Goal: Task Accomplishment & Management: Manage account settings

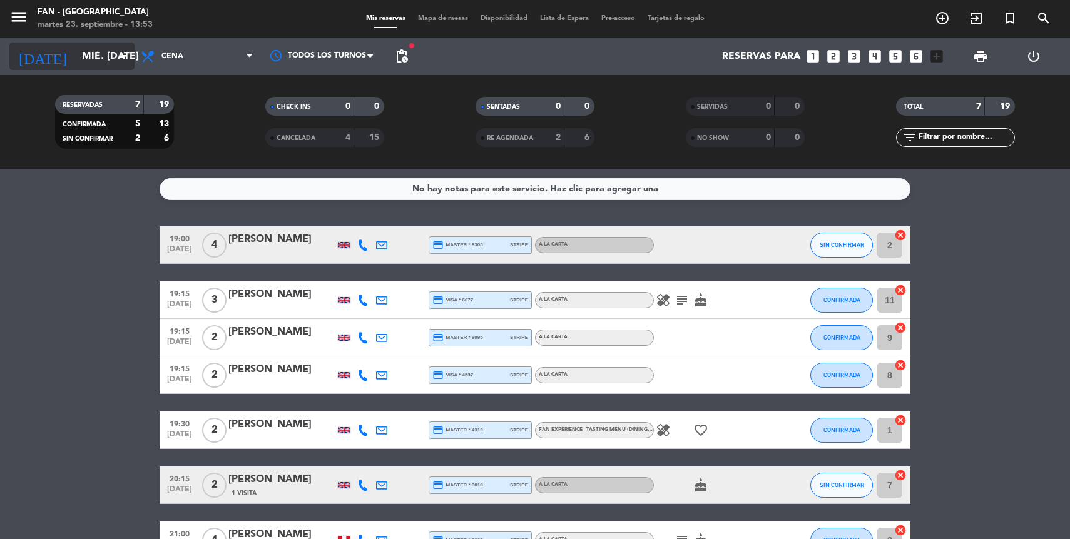
click at [98, 61] on input "mié. [DATE]" at bounding box center [142, 56] width 132 height 24
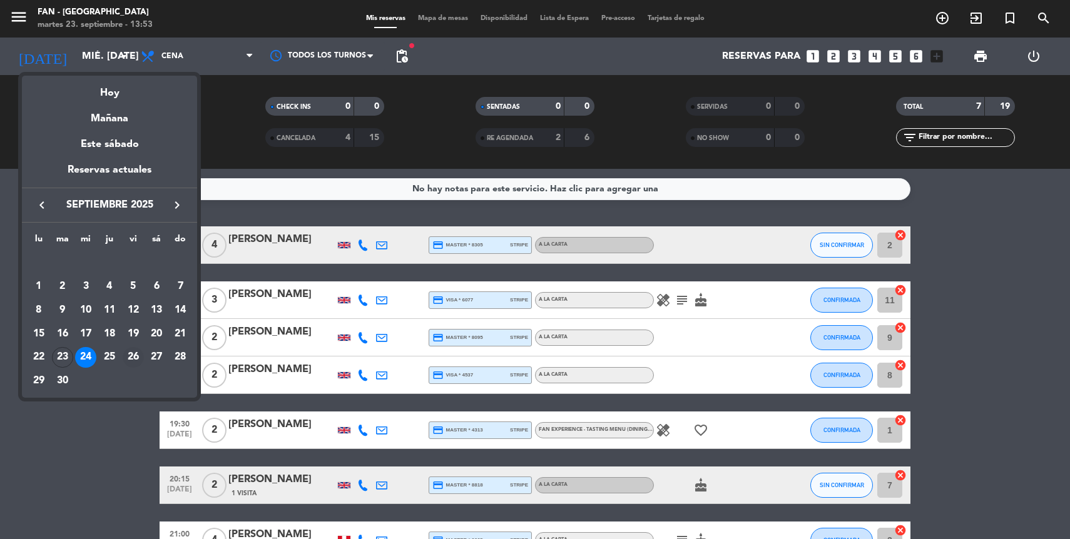
click at [136, 356] on div "26" at bounding box center [133, 357] width 21 height 21
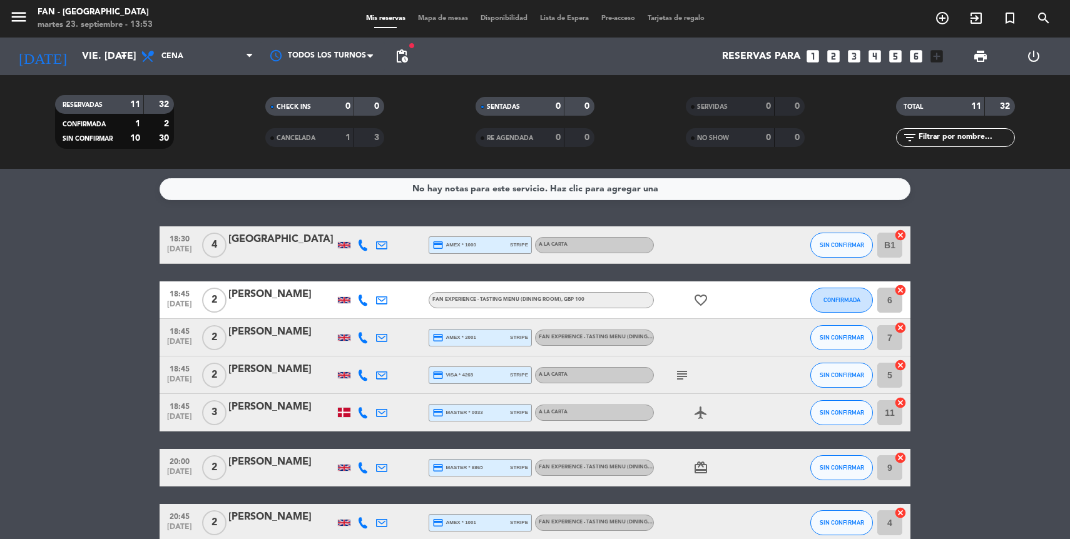
click at [66, 273] on bookings-row "18:30 [DATE] 4 Varese credit_card amex * 1000 stripe A la carta SIN CONFIRMAR B…" at bounding box center [535, 460] width 1070 height 466
click at [110, 57] on input "vie. [DATE]" at bounding box center [142, 56] width 132 height 24
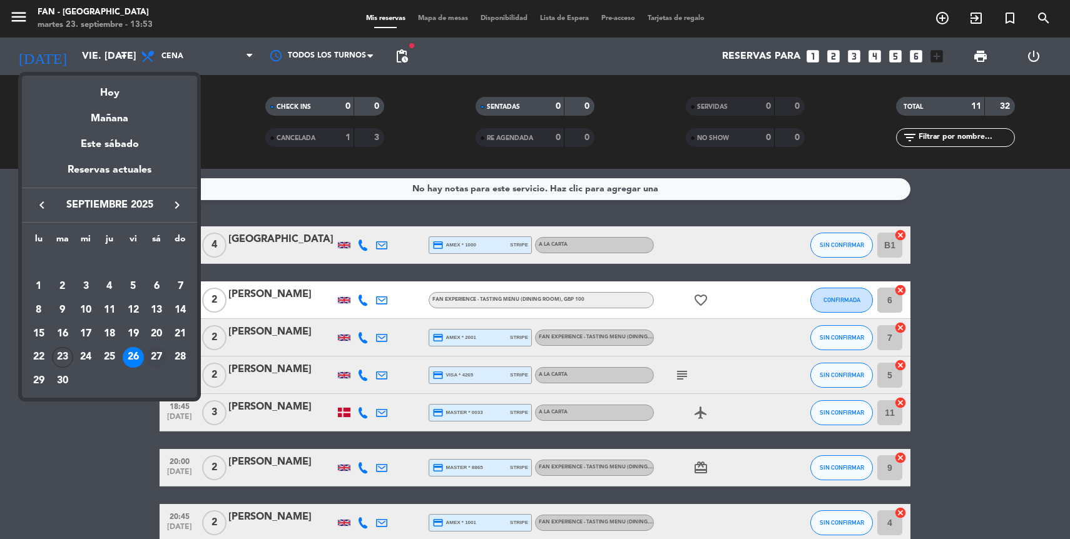
click at [152, 358] on div "27" at bounding box center [156, 357] width 21 height 21
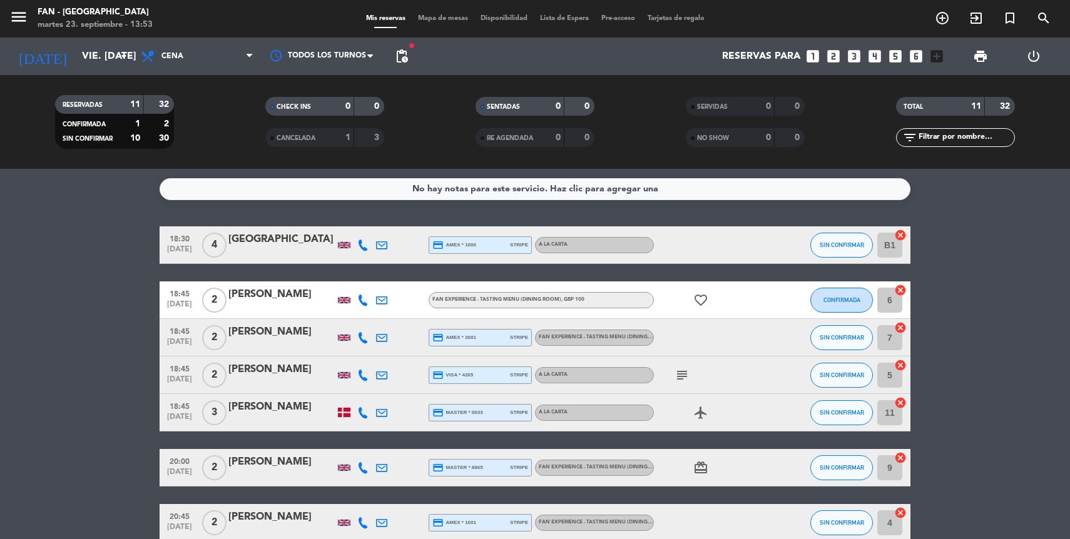
type input "sáb. [DATE]"
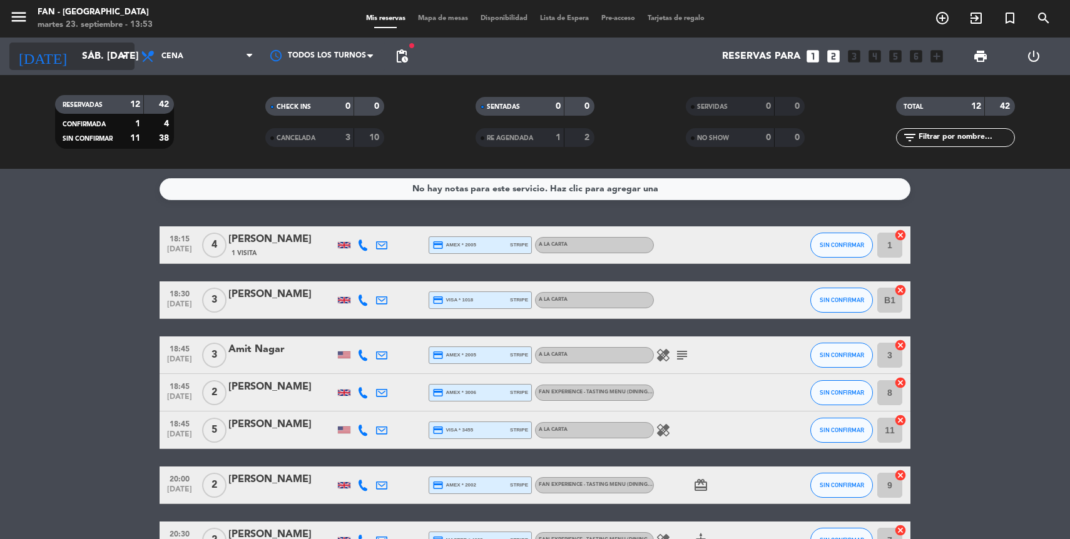
click at [76, 62] on input "sáb. [DATE]" at bounding box center [142, 56] width 132 height 24
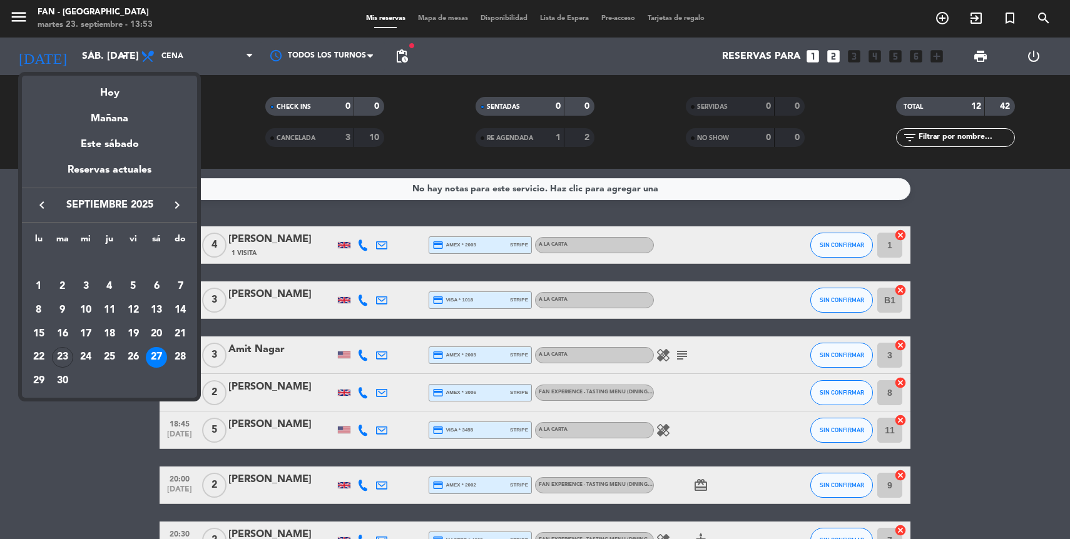
click at [427, 26] on div at bounding box center [535, 269] width 1070 height 539
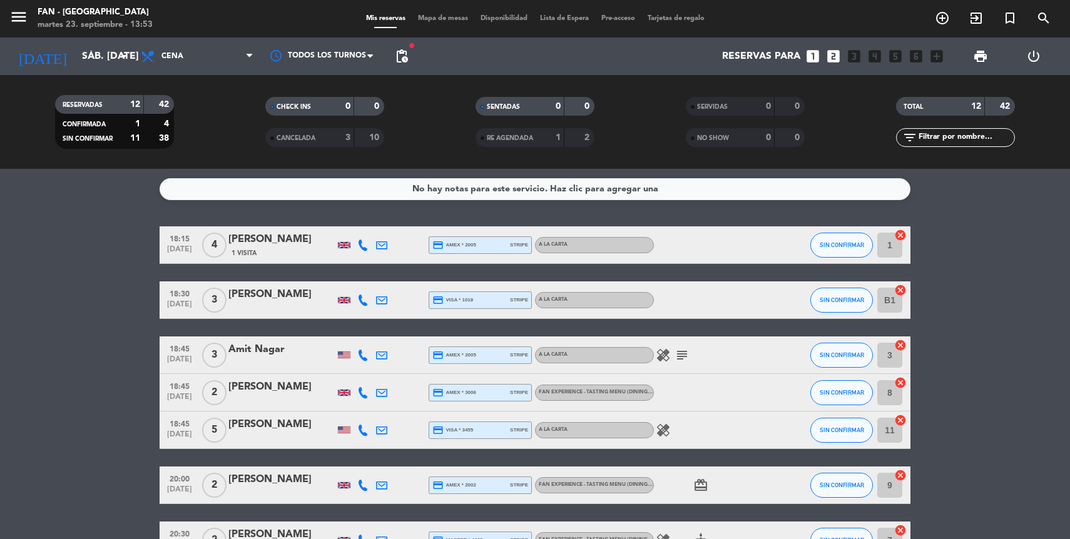
click at [438, 11] on div "menu Fan - [GEOGRAPHIC_DATA] martes 23. septiembre - 13:53 Mis reservas Mapa de…" at bounding box center [535, 19] width 1070 height 38
click at [438, 19] on span "Mapa de mesas" at bounding box center [443, 18] width 63 height 7
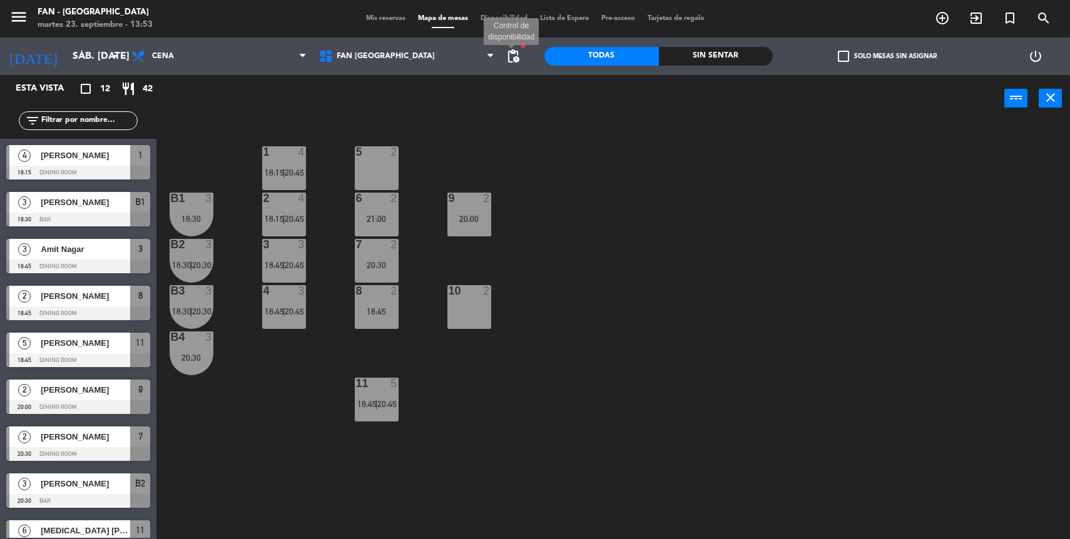
click at [508, 54] on span "pending_actions" at bounding box center [513, 56] width 15 height 15
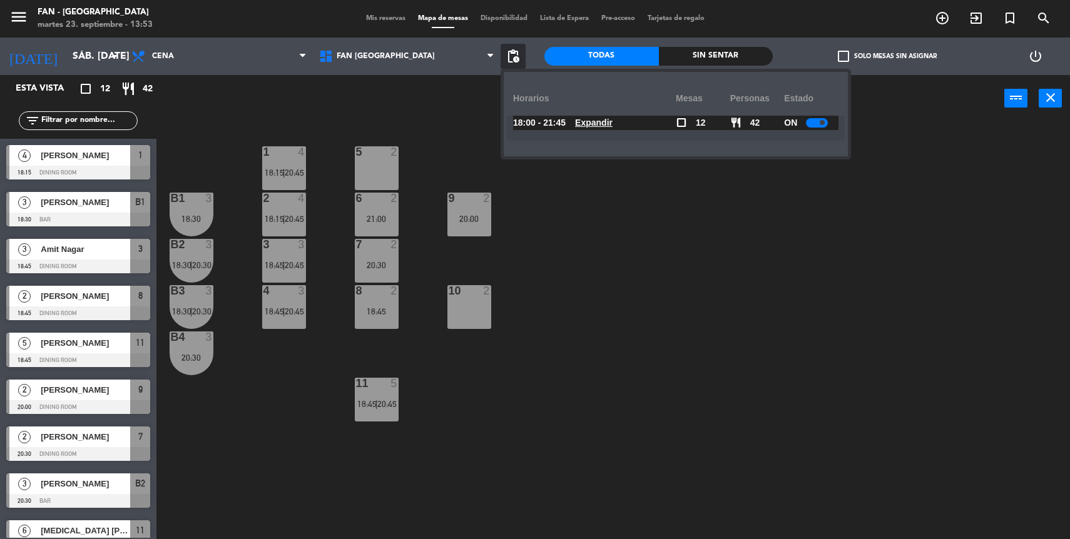
click at [586, 126] on u "Expandir" at bounding box center [594, 123] width 38 height 10
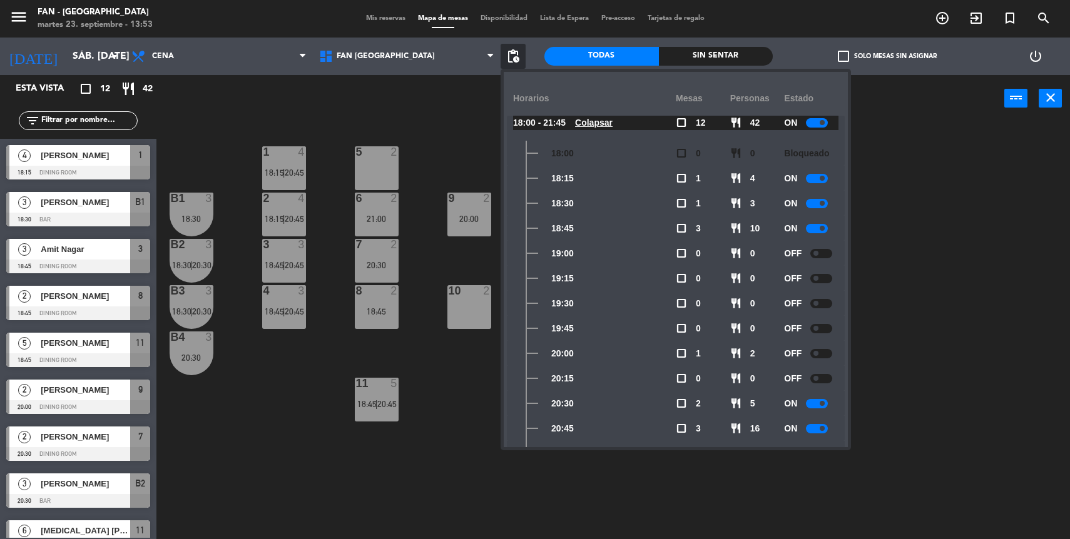
click at [814, 227] on div at bounding box center [817, 228] width 22 height 9
click at [814, 410] on div "ON" at bounding box center [811, 403] width 54 height 25
click at [815, 406] on div at bounding box center [817, 403] width 22 height 9
click at [392, 116] on div "power_input close" at bounding box center [580, 99] width 848 height 48
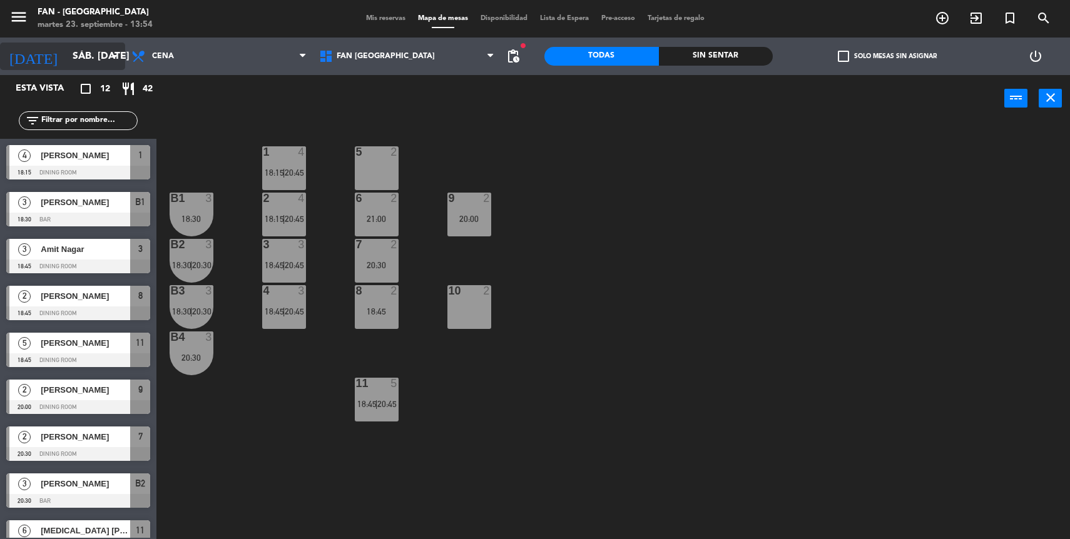
click at [66, 60] on input "sáb. [DATE]" at bounding box center [132, 56] width 132 height 24
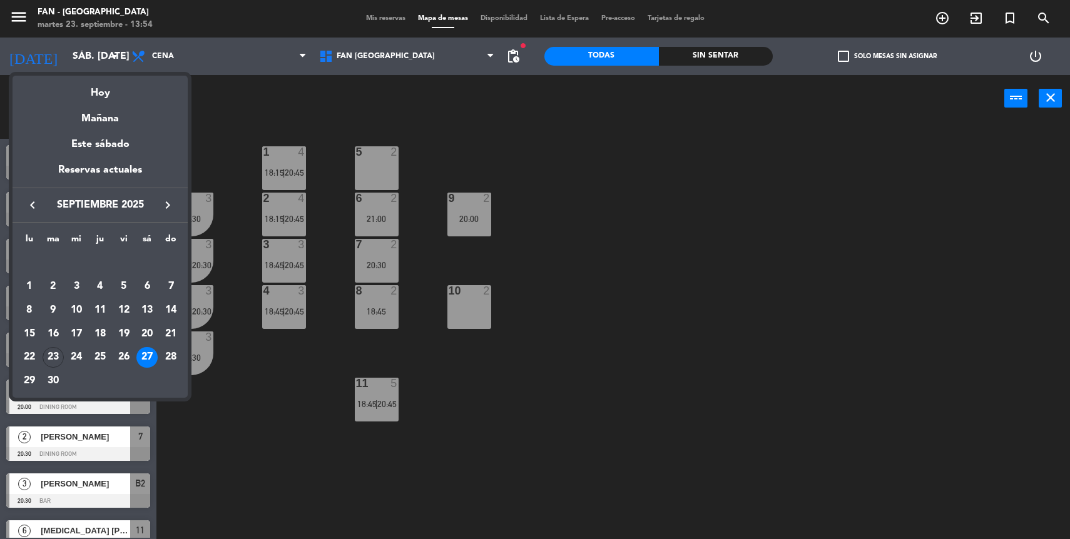
click at [233, 109] on div at bounding box center [535, 269] width 1070 height 539
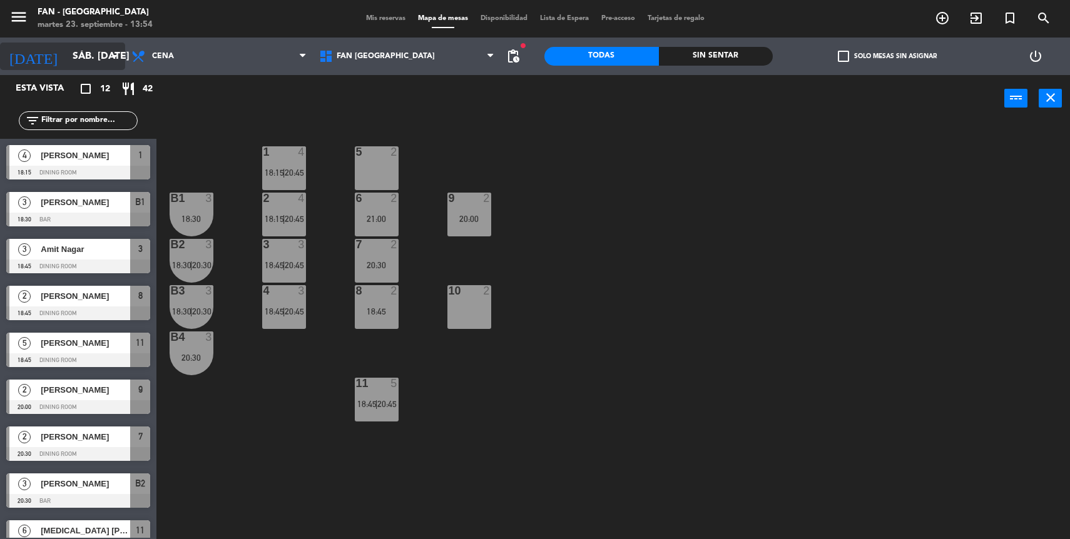
click at [84, 58] on input "sáb. [DATE]" at bounding box center [132, 56] width 132 height 24
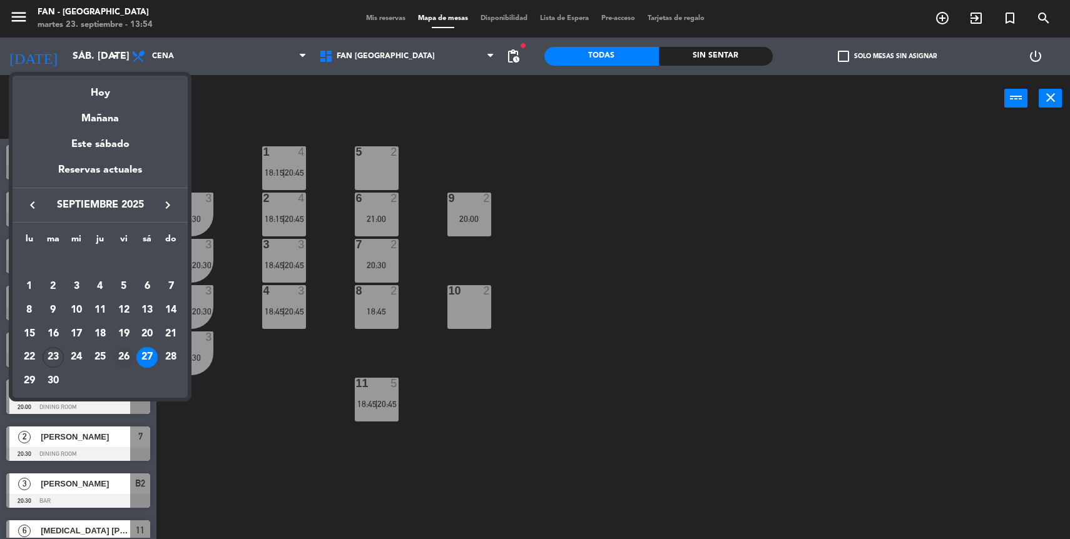
click at [121, 360] on div "26" at bounding box center [123, 357] width 21 height 21
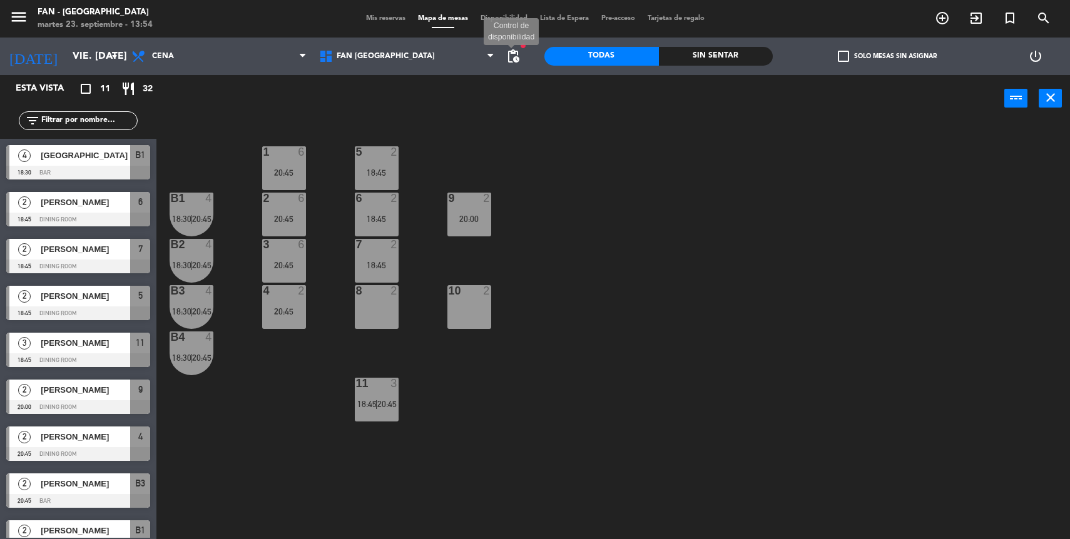
click at [509, 56] on span "pending_actions" at bounding box center [513, 56] width 15 height 15
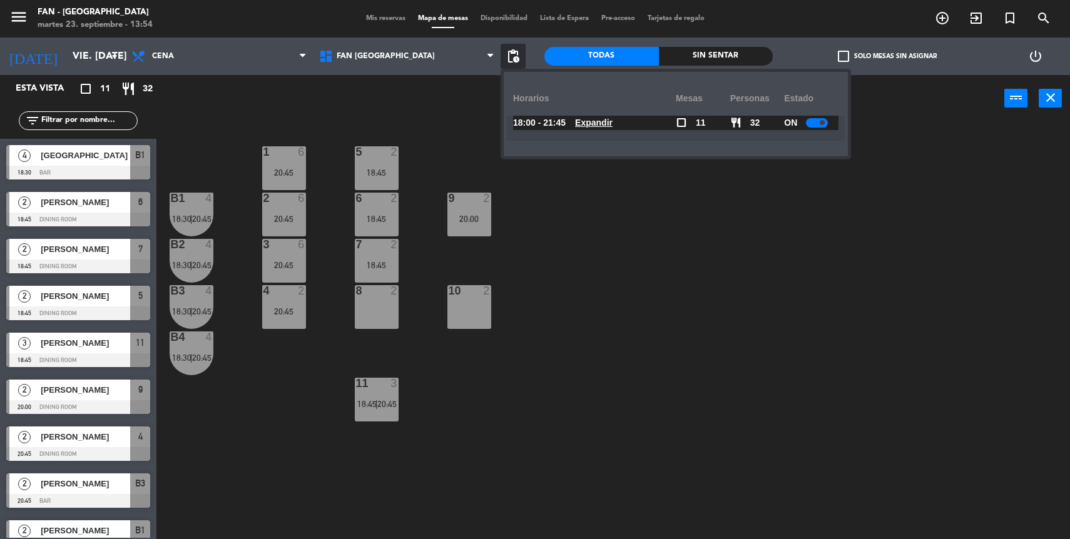
click at [593, 125] on u "Expandir" at bounding box center [594, 123] width 38 height 10
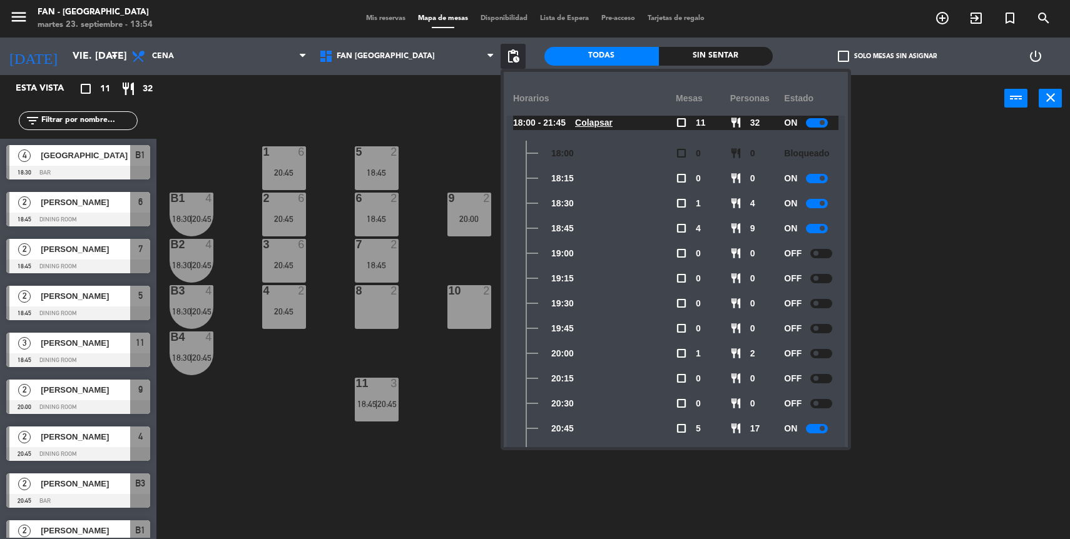
click at [813, 231] on div at bounding box center [817, 228] width 22 height 9
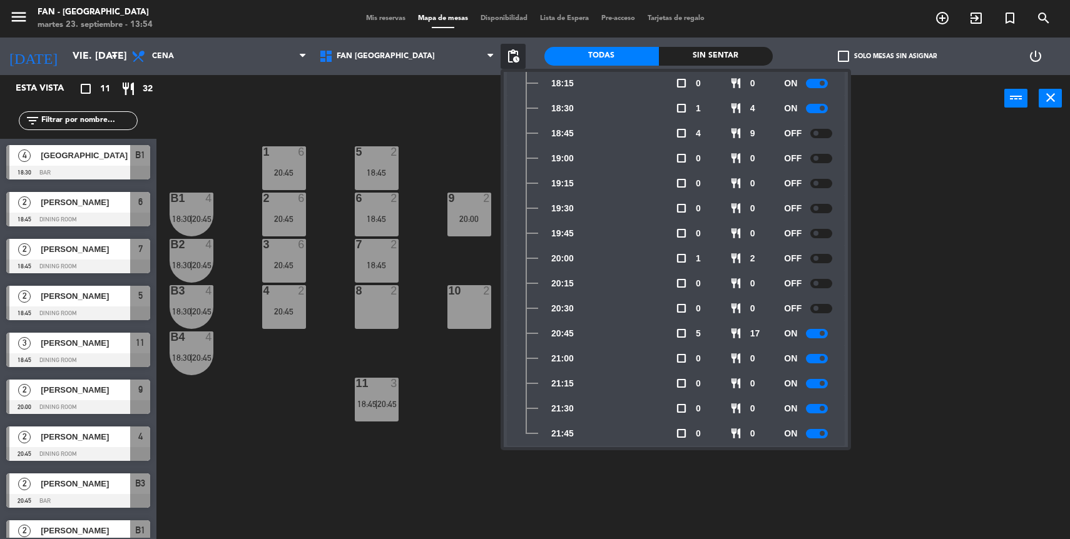
scroll to position [110, 0]
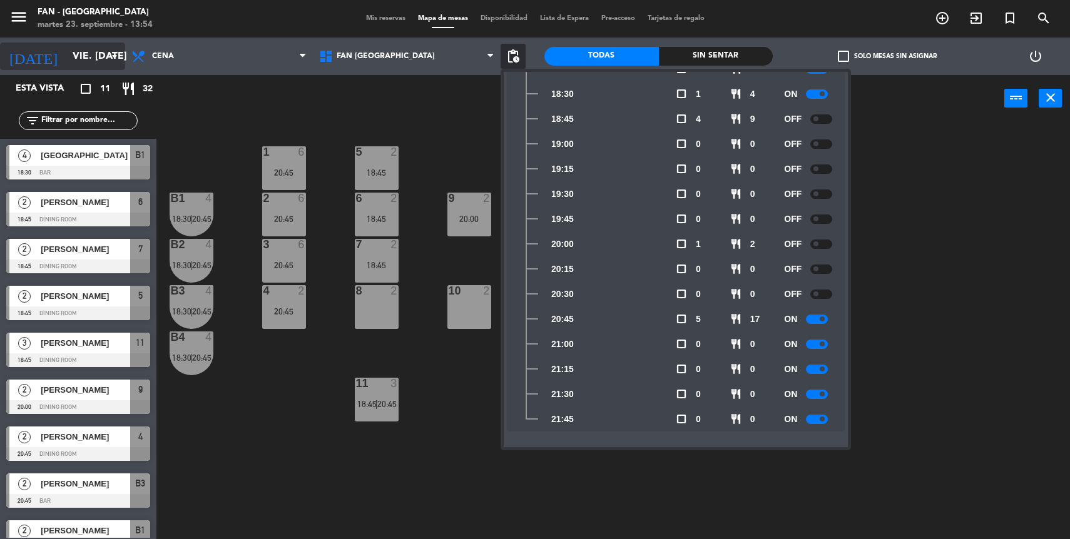
click at [66, 62] on input "vie. [DATE]" at bounding box center [132, 56] width 132 height 24
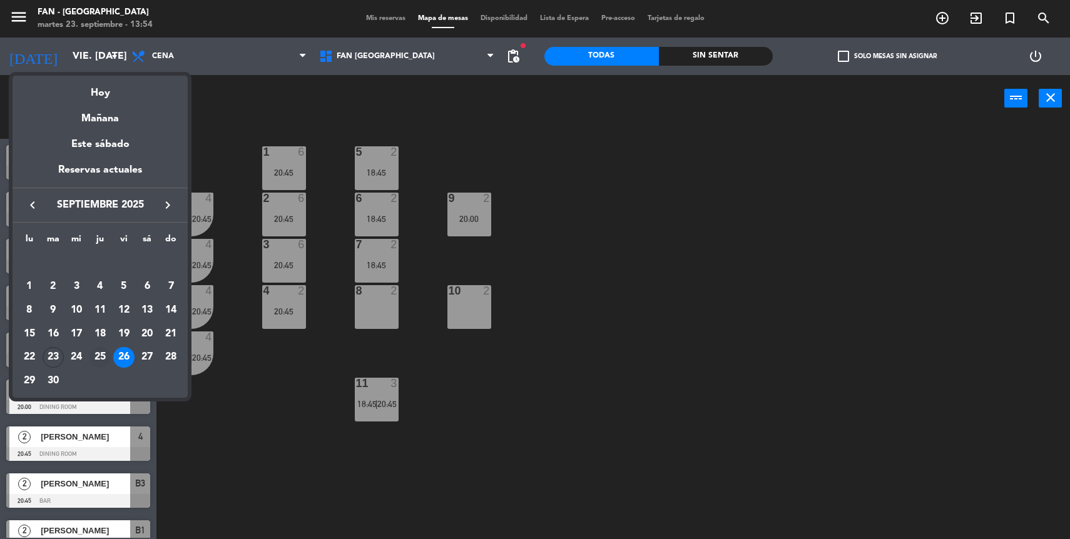
click at [99, 355] on div "25" at bounding box center [99, 357] width 21 height 21
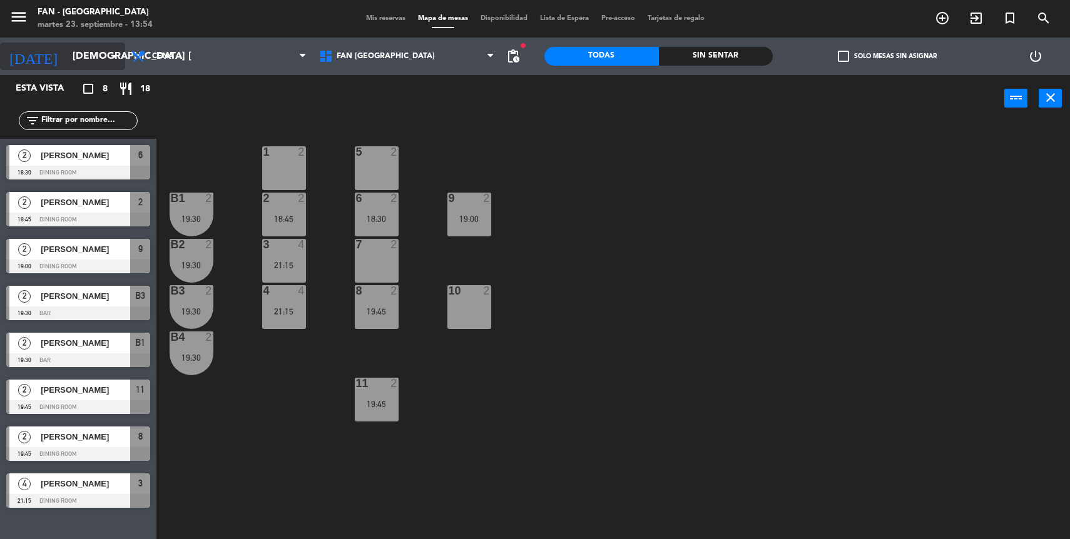
click at [69, 63] on input "[DEMOGRAPHIC_DATA] [DATE]" at bounding box center [132, 56] width 132 height 24
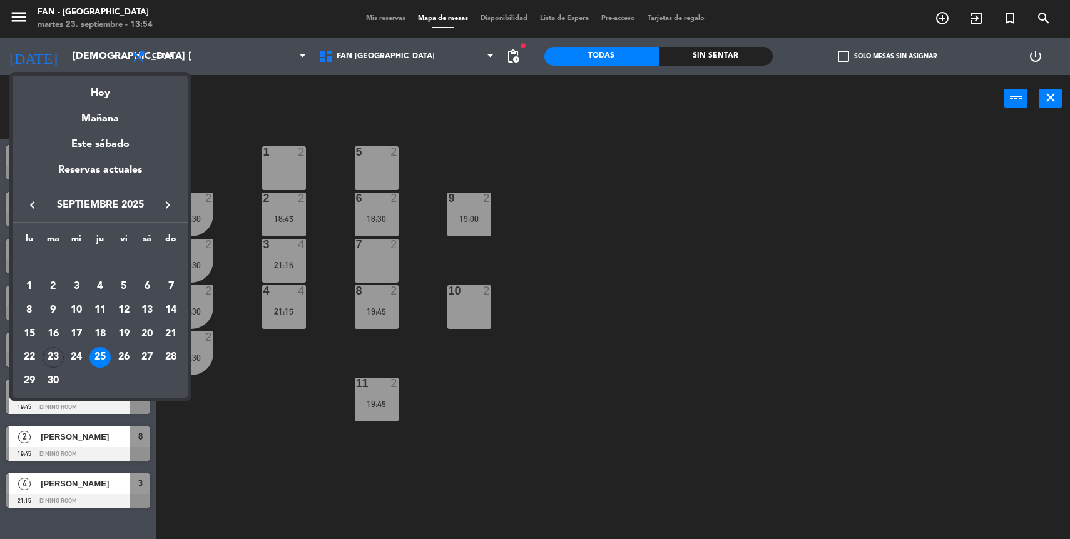
click at [203, 151] on div at bounding box center [535, 269] width 1070 height 539
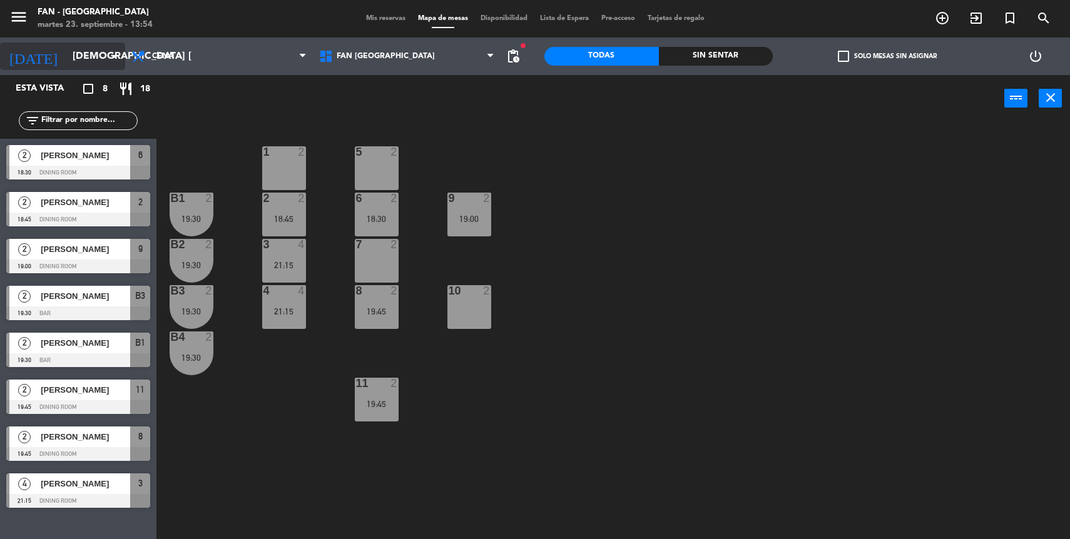
click at [66, 51] on input "[DEMOGRAPHIC_DATA] [DATE]" at bounding box center [132, 56] width 132 height 24
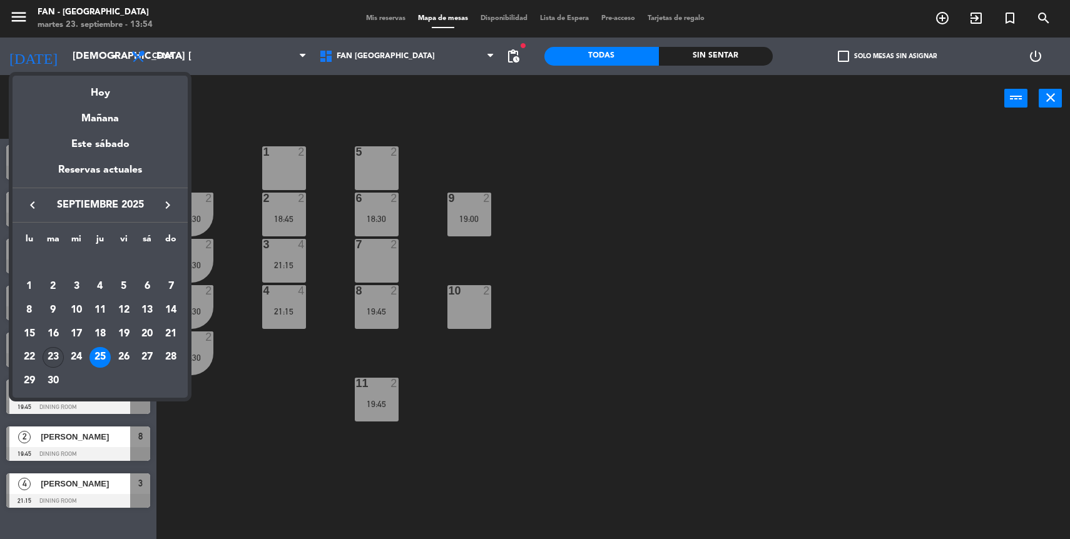
click at [56, 357] on div "23" at bounding box center [53, 357] width 21 height 21
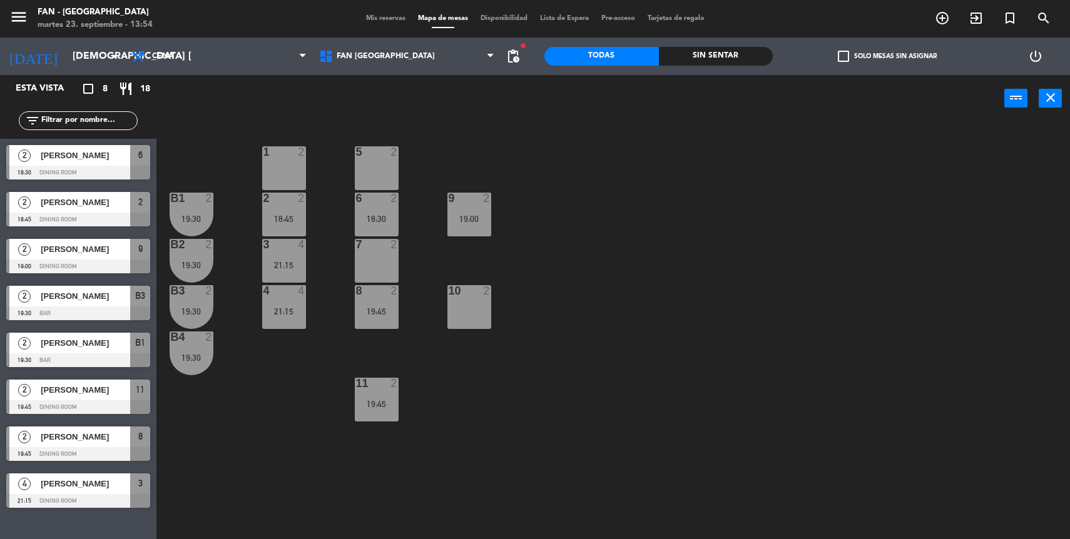
type input "[DATE] sep."
